Goal: Task Accomplishment & Management: Manage account settings

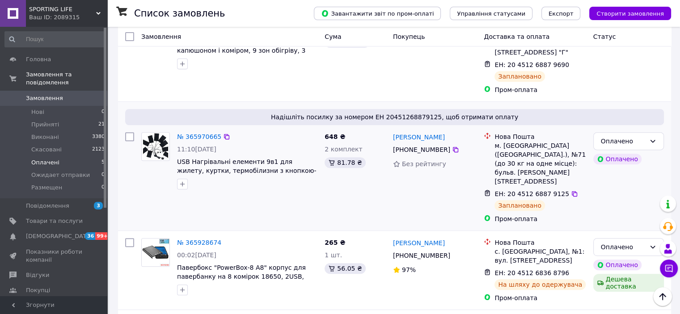
scroll to position [388, 0]
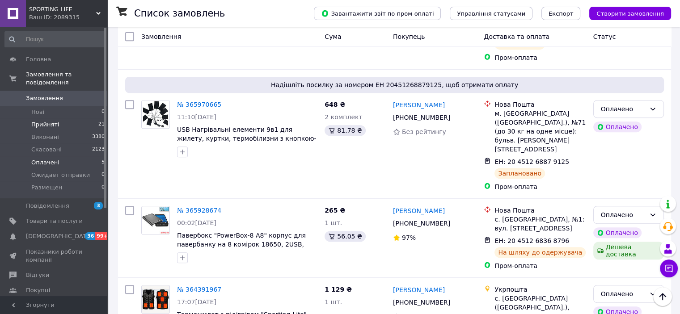
click at [59, 119] on li "Прийняті 21" at bounding box center [55, 124] width 110 height 13
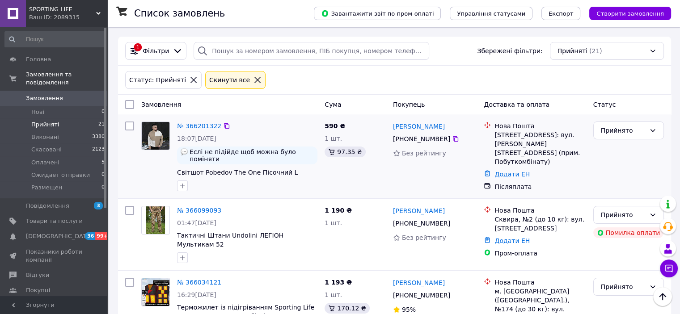
scroll to position [45, 0]
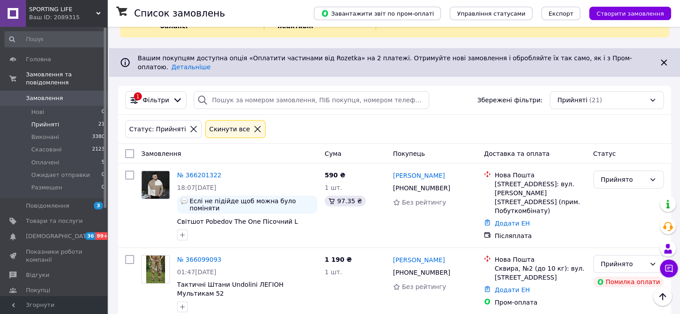
click at [80, 120] on li "Прийняті 21" at bounding box center [55, 124] width 110 height 13
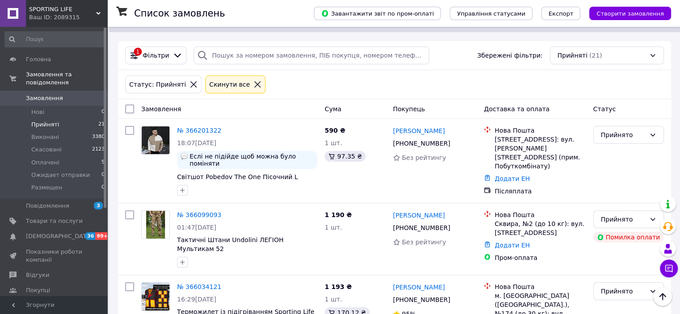
click at [71, 118] on li "Прийняті 21" at bounding box center [55, 124] width 110 height 13
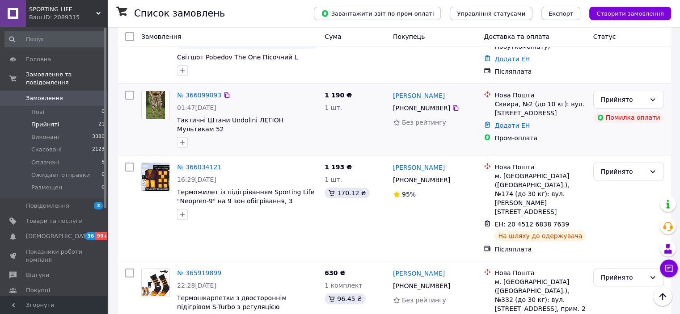
scroll to position [268, 0]
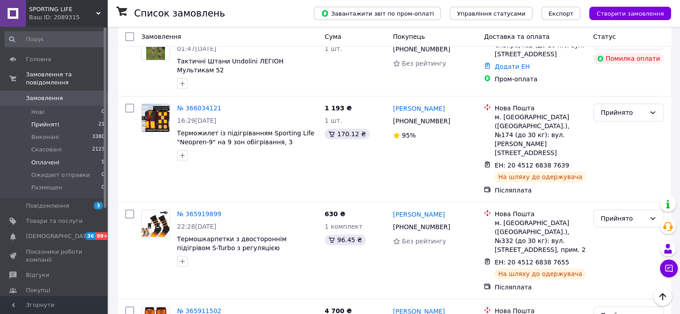
click at [73, 156] on li "Оплачені 5" at bounding box center [55, 162] width 110 height 13
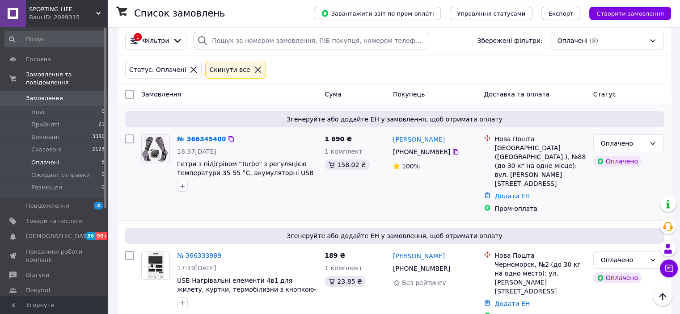
scroll to position [89, 0]
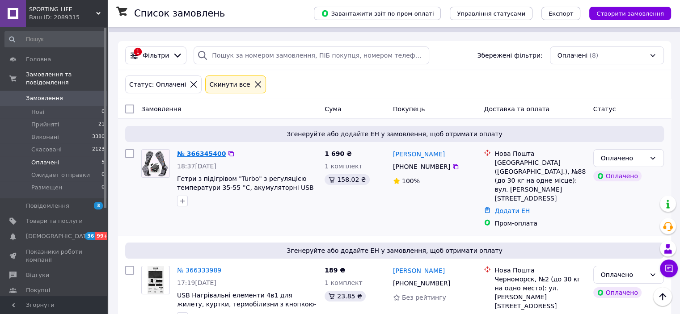
click at [195, 150] on link "№ 366345400" at bounding box center [201, 153] width 49 height 7
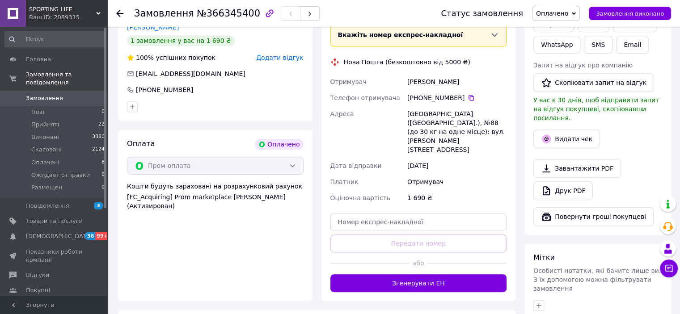
scroll to position [541, 0]
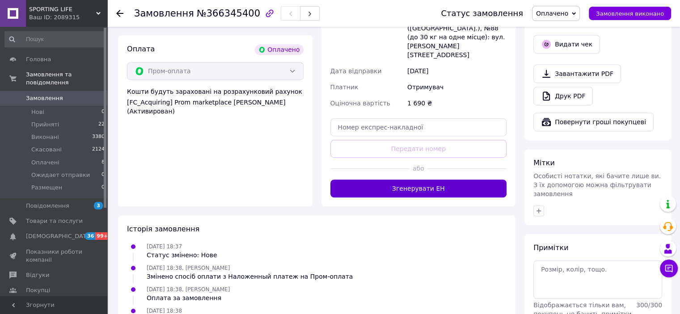
click at [374, 180] on button "Згенерувати ЕН" at bounding box center [418, 189] width 177 height 18
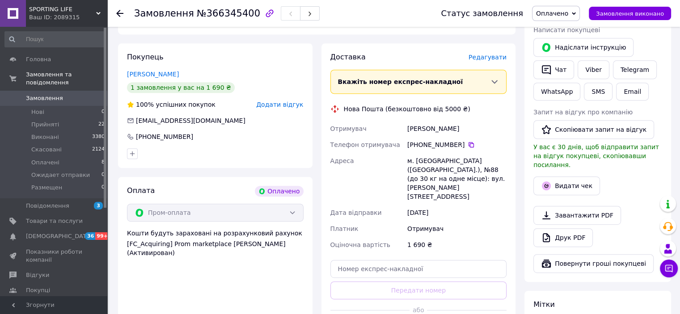
scroll to position [318, 0]
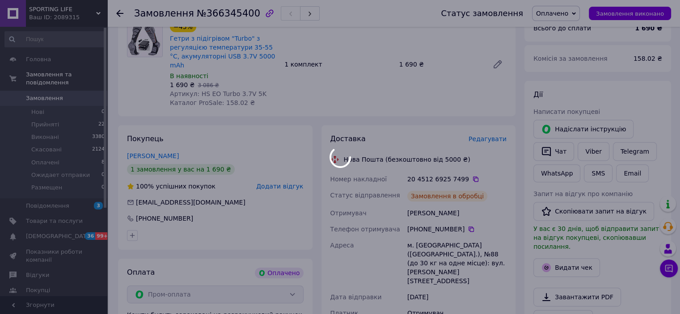
click at [120, 10] on div at bounding box center [340, 157] width 680 height 314
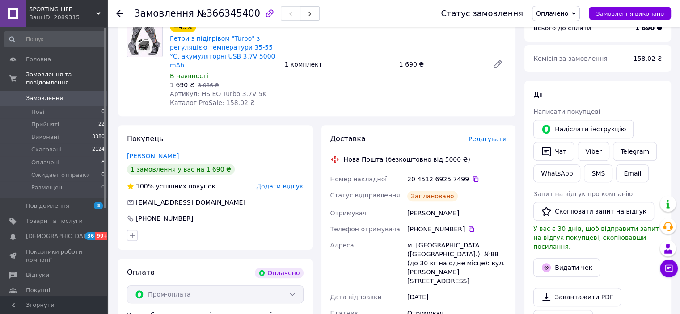
click at [117, 14] on use at bounding box center [119, 13] width 7 height 7
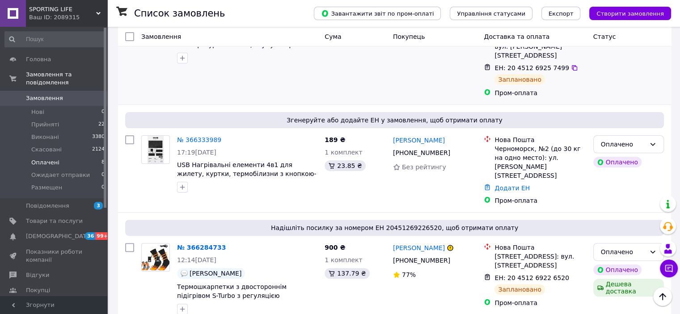
scroll to position [236, 0]
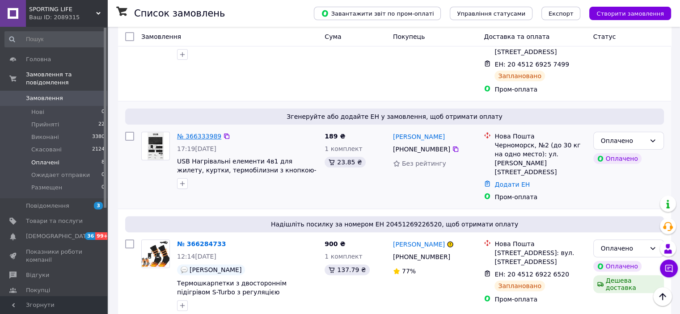
click at [203, 133] on link "№ 366333989" at bounding box center [199, 136] width 44 height 7
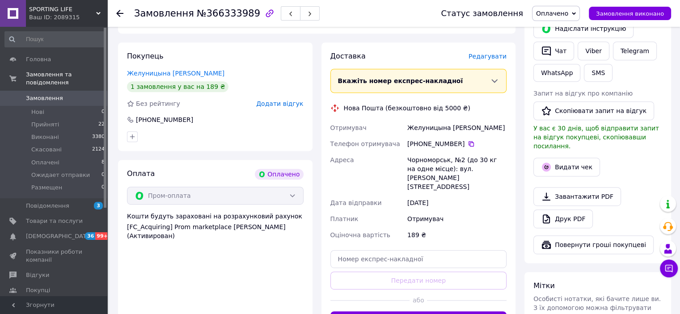
scroll to position [508, 0]
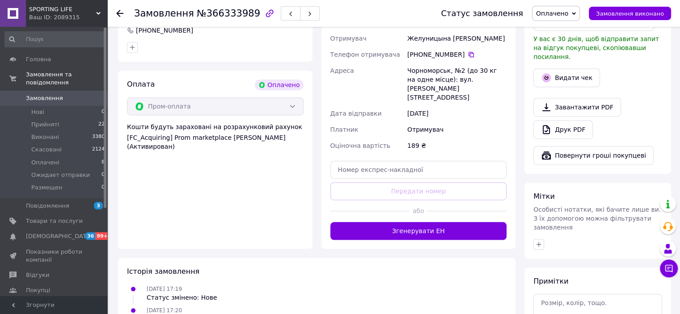
click at [374, 201] on div at bounding box center [370, 211] width 80 height 22
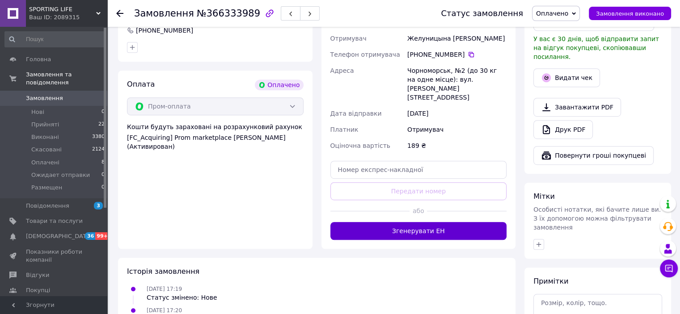
click at [372, 222] on button "Згенерувати ЕН" at bounding box center [418, 231] width 177 height 18
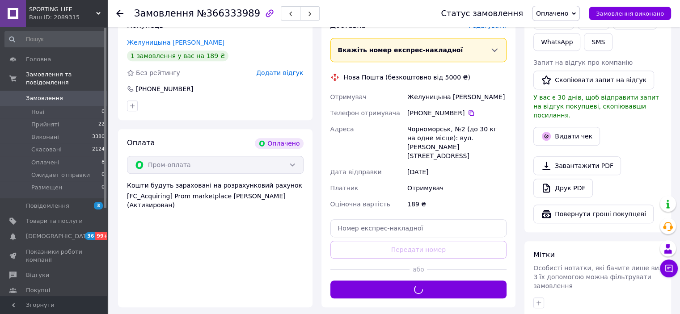
scroll to position [374, 0]
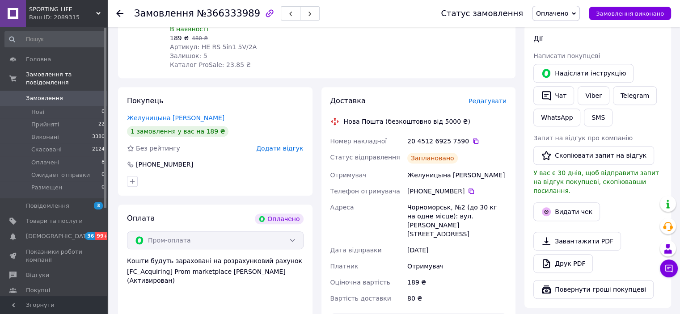
click at [116, 9] on div at bounding box center [119, 13] width 7 height 9
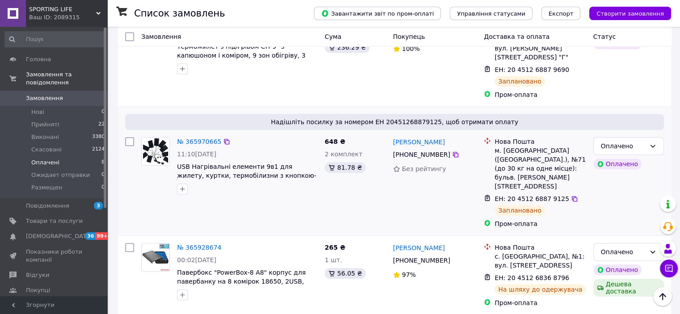
scroll to position [715, 0]
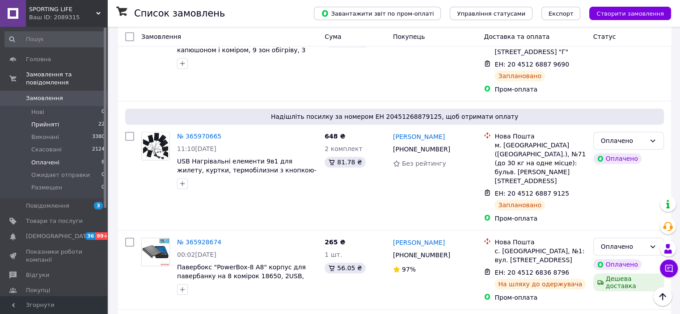
click at [64, 118] on li "Прийняті 22" at bounding box center [55, 124] width 110 height 13
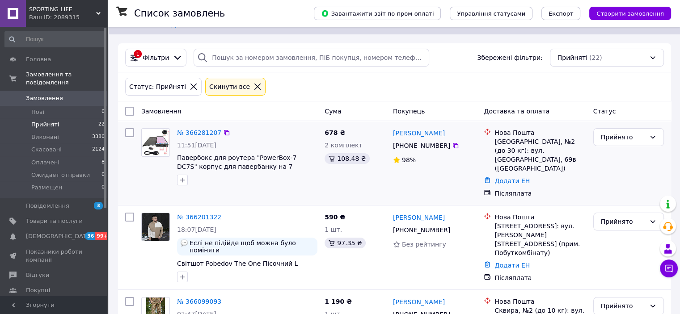
scroll to position [89, 0]
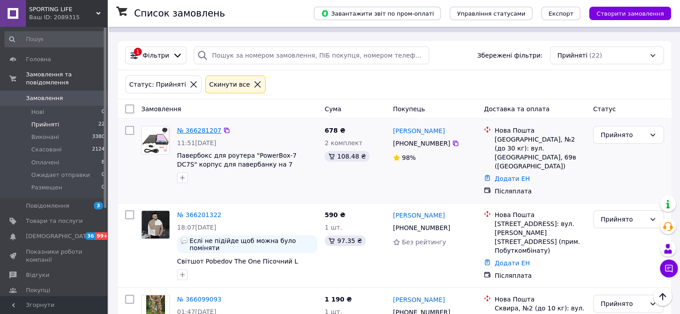
click at [191, 127] on link "№ 366281207" at bounding box center [199, 130] width 44 height 7
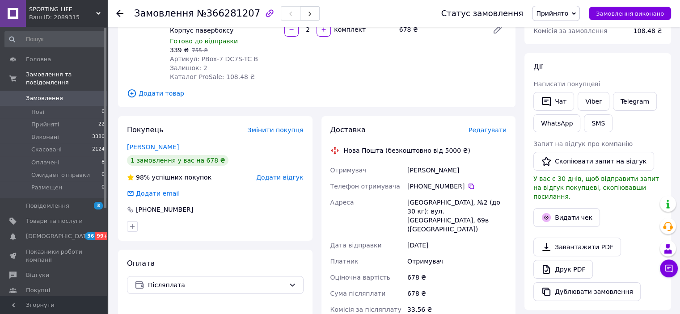
scroll to position [268, 0]
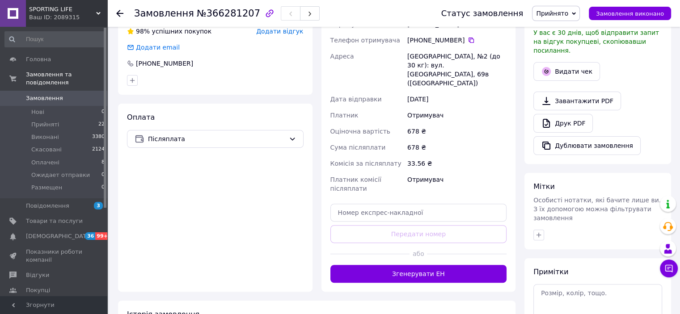
click at [381, 265] on button "Згенерувати ЕН" at bounding box center [418, 274] width 177 height 18
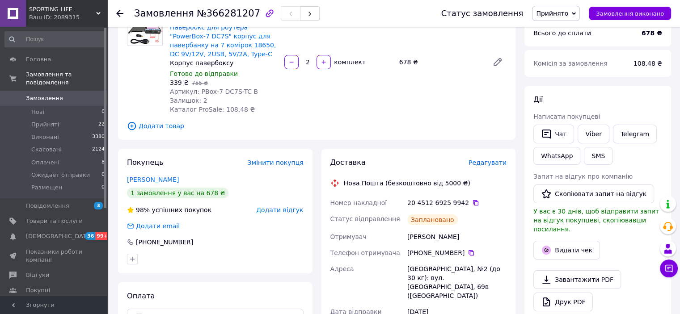
scroll to position [134, 0]
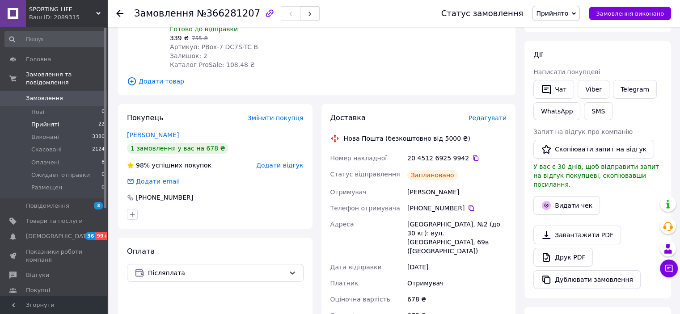
click at [59, 118] on li "Прийняті 22" at bounding box center [55, 124] width 110 height 13
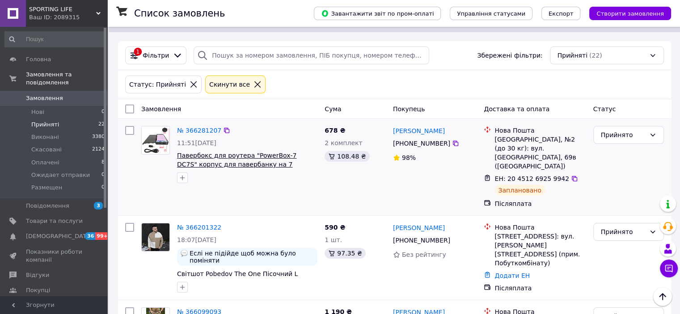
scroll to position [134, 0]
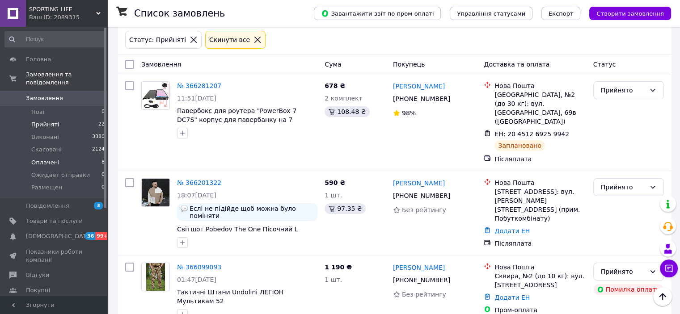
click at [82, 156] on li "Оплачені 8" at bounding box center [55, 162] width 110 height 13
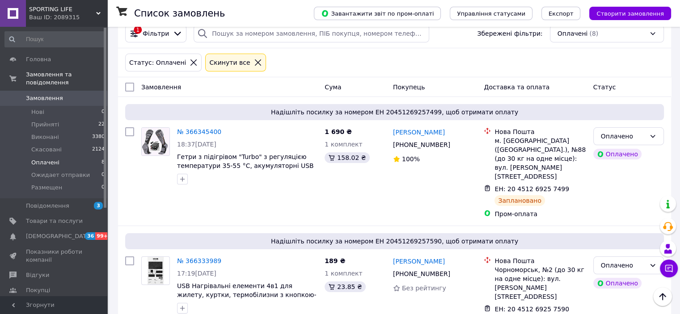
scroll to position [89, 0]
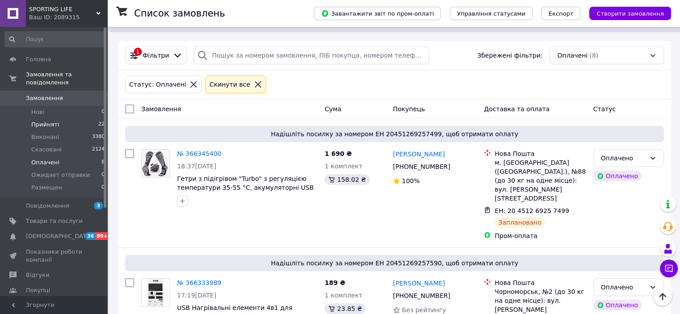
click at [72, 118] on li "Прийняті 22" at bounding box center [55, 124] width 110 height 13
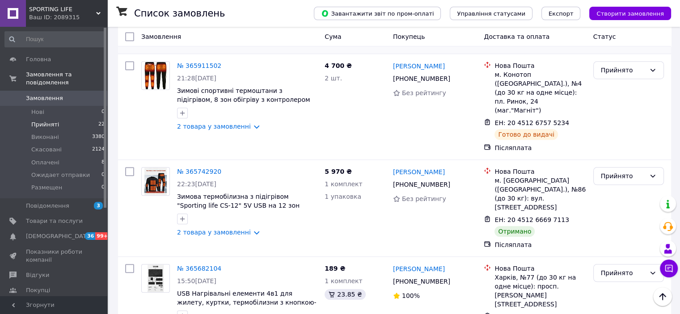
scroll to position [626, 0]
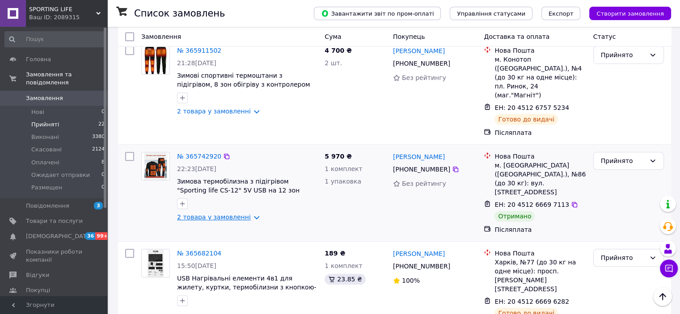
click at [245, 214] on link "2 товара у замовленні" at bounding box center [214, 217] width 74 height 7
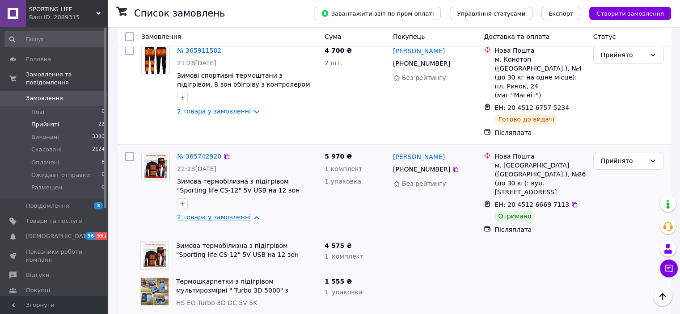
click at [245, 214] on link "2 товара у замовленні" at bounding box center [214, 217] width 74 height 7
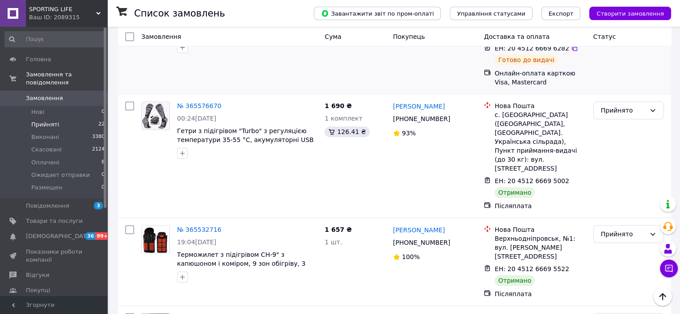
scroll to position [894, 0]
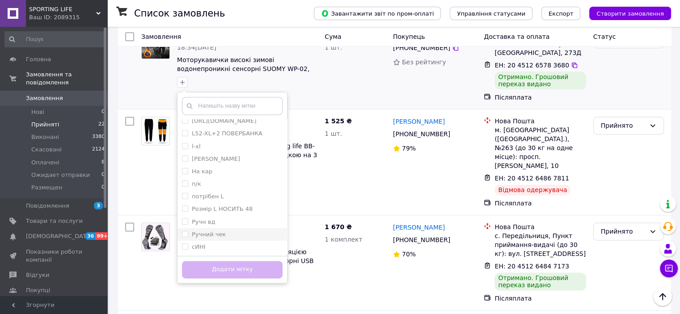
scroll to position [43, 0]
click at [184, 217] on input "п/к" at bounding box center [185, 220] width 6 height 6
checkbox input "true"
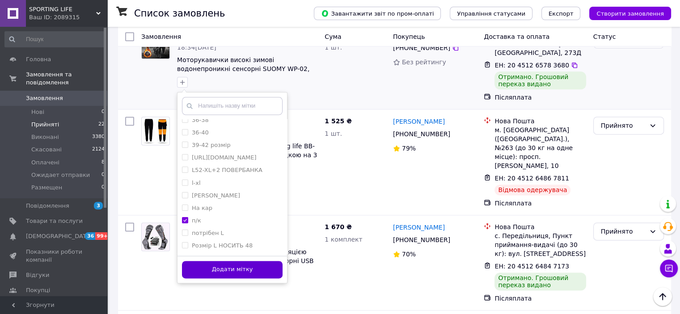
click at [214, 261] on button "Додати мітку" at bounding box center [232, 269] width 101 height 17
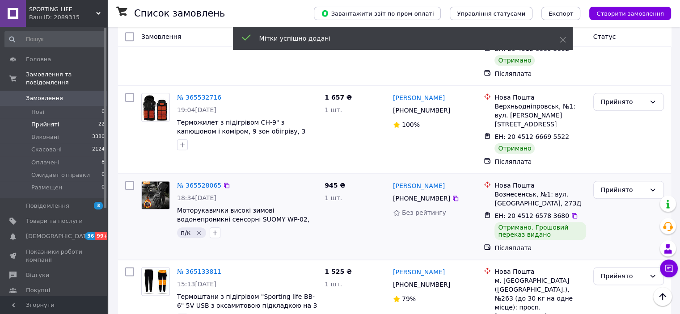
scroll to position [983, 0]
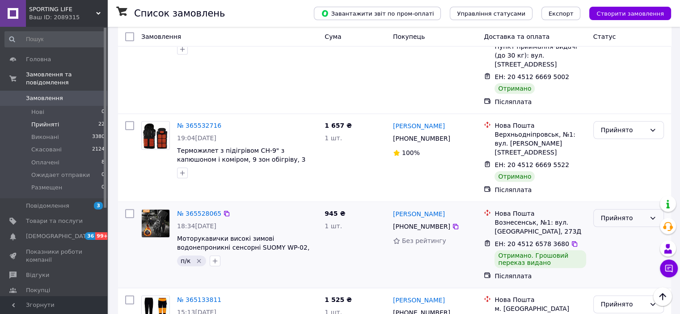
click at [624, 213] on div "Прийнято" at bounding box center [623, 218] width 45 height 10
click at [622, 101] on li "Виконано" at bounding box center [628, 100] width 70 height 16
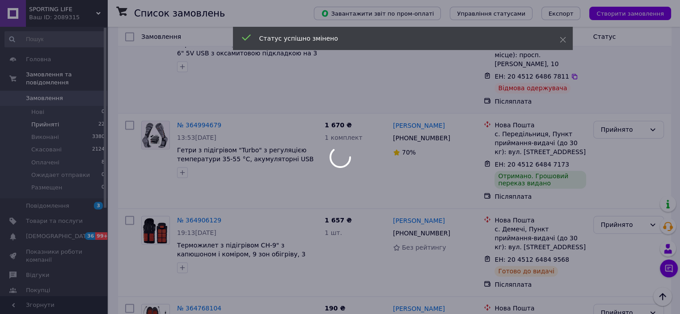
scroll to position [1296, 0]
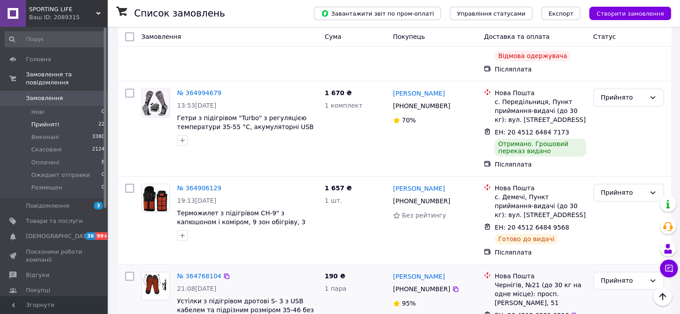
checkbox input "true"
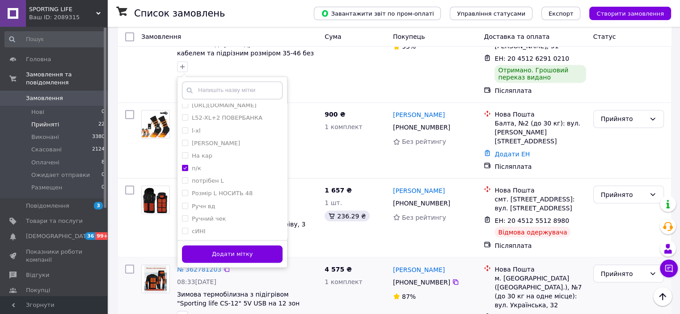
scroll to position [1607, 0]
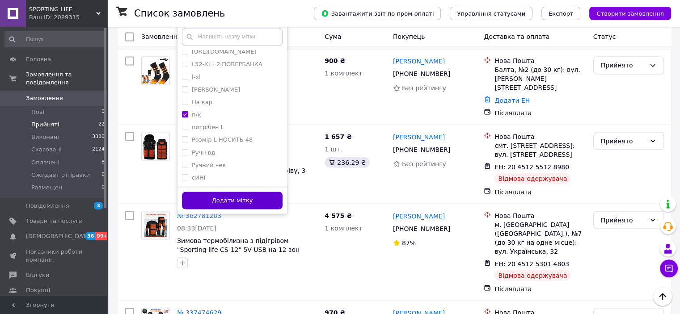
click at [211, 192] on button "Додати мітку" at bounding box center [232, 200] width 101 height 17
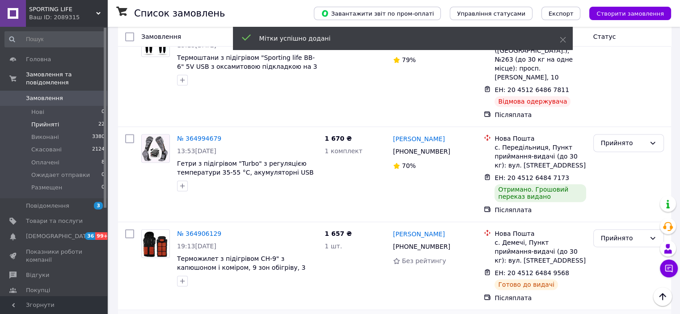
scroll to position [1249, 0]
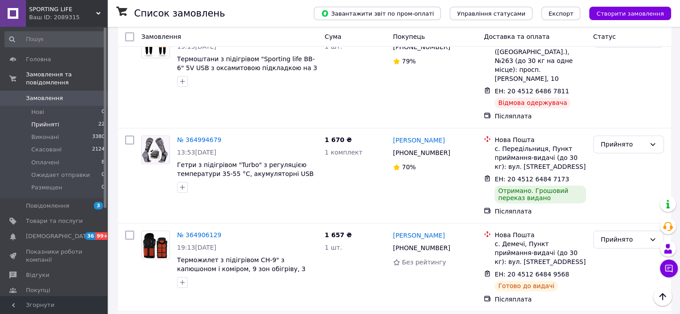
click at [613, 191] on li "Виконано" at bounding box center [628, 191] width 70 height 16
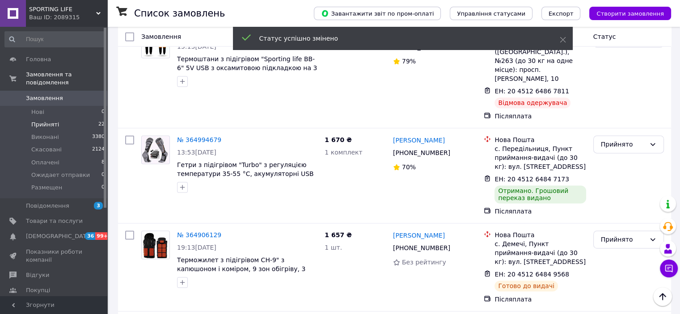
click at [75, 118] on li "Прийняті 22" at bounding box center [55, 124] width 110 height 13
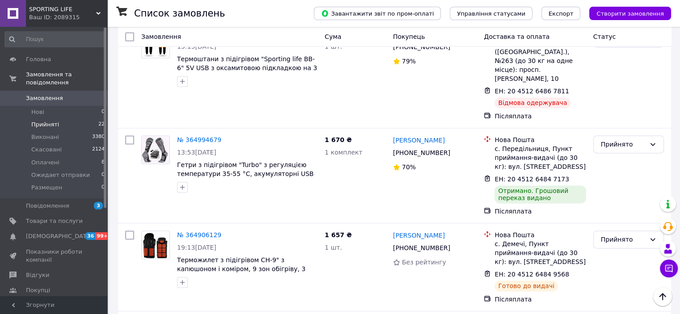
click at [71, 118] on li "Прийняті 22" at bounding box center [55, 124] width 110 height 13
click at [67, 144] on li "Скасовані 2124" at bounding box center [55, 150] width 110 height 13
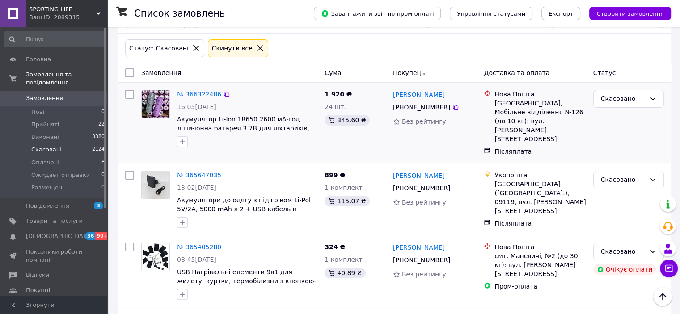
scroll to position [134, 0]
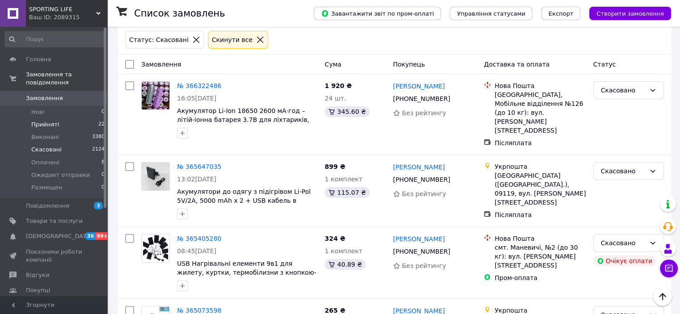
click at [71, 118] on li "Прийняті 22" at bounding box center [55, 124] width 110 height 13
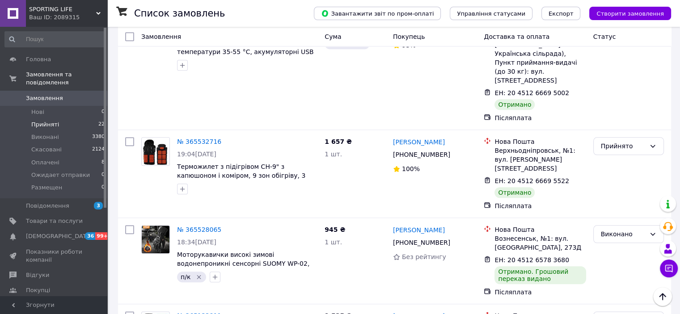
scroll to position [983, 0]
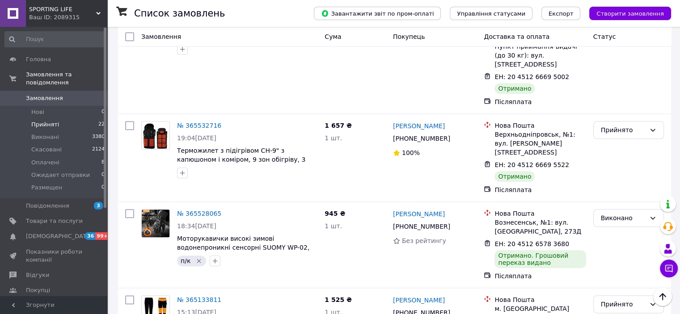
click at [84, 118] on li "Прийняті 22" at bounding box center [55, 124] width 110 height 13
click at [69, 156] on li "Оплачені 8" at bounding box center [55, 162] width 110 height 13
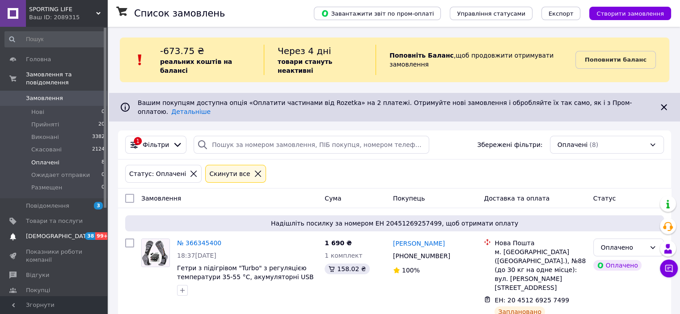
click at [59, 232] on span "[DEMOGRAPHIC_DATA]" at bounding box center [54, 236] width 57 height 8
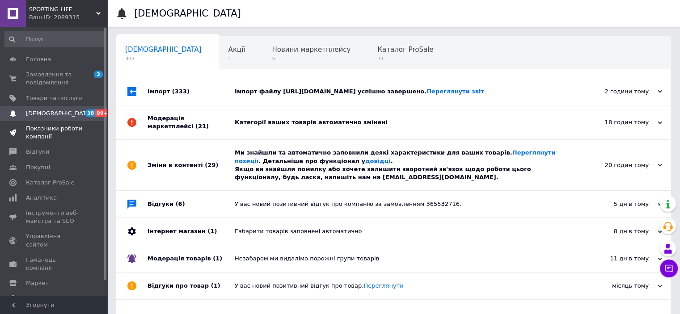
click at [62, 131] on span "Показники роботи компанії" at bounding box center [54, 133] width 57 height 16
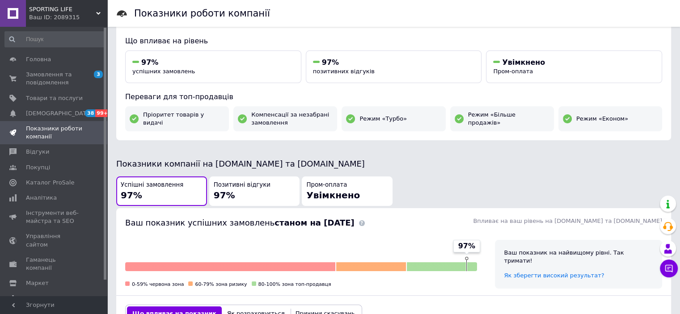
scroll to position [134, 0]
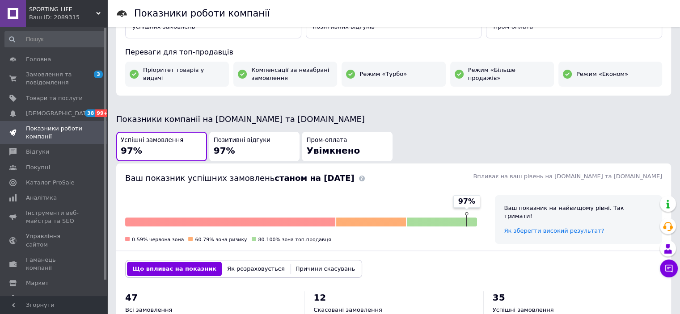
click at [252, 152] on div "Позитивні відгуки 97%" at bounding box center [255, 146] width 82 height 21
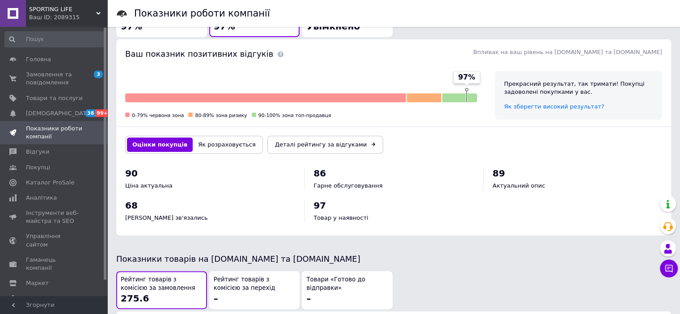
scroll to position [253, 0]
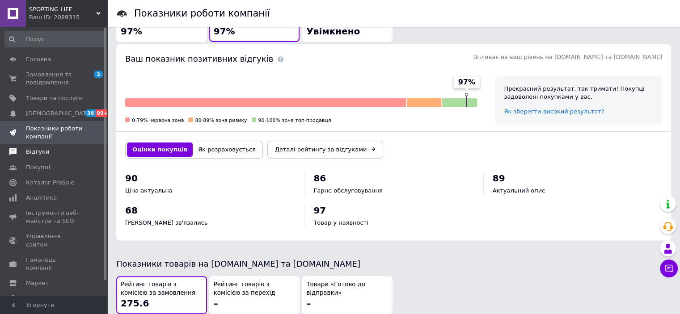
click at [34, 150] on span "Відгуки" at bounding box center [37, 152] width 23 height 8
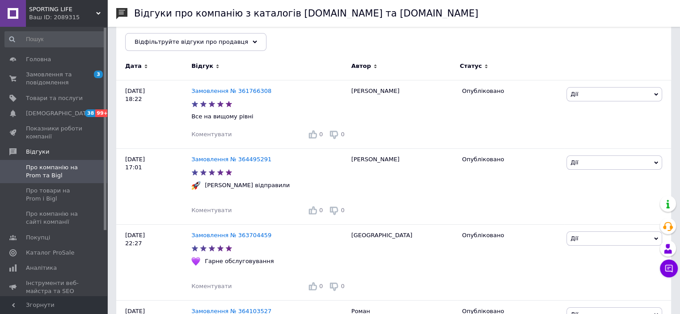
scroll to position [89, 0]
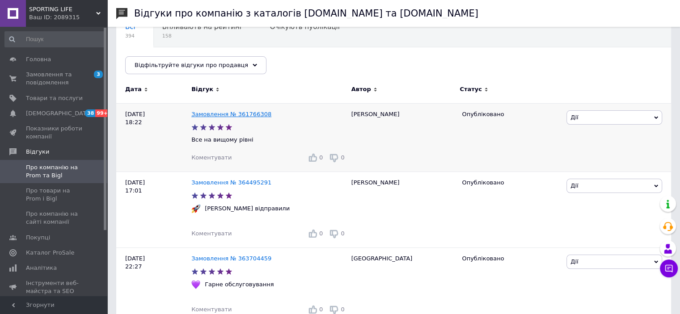
click at [229, 114] on link "Замовлення № 361766308" at bounding box center [231, 114] width 80 height 7
click at [220, 114] on link "Замовлення № 361766308" at bounding box center [231, 114] width 80 height 7
